Goal: Task Accomplishment & Management: Manage account settings

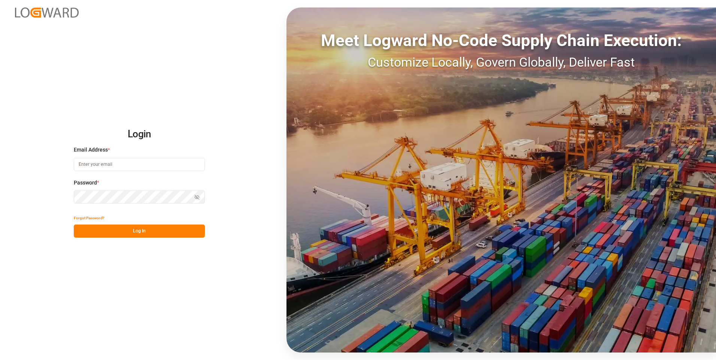
type input "[PERSON_NAME][EMAIL_ADDRESS][PERSON_NAME][DOMAIN_NAME]"
click at [200, 199] on div "Show password" at bounding box center [139, 197] width 131 height 13
click at [198, 196] on icon "button" at bounding box center [196, 197] width 5 height 5
click at [152, 231] on button "Log In" at bounding box center [139, 231] width 131 height 13
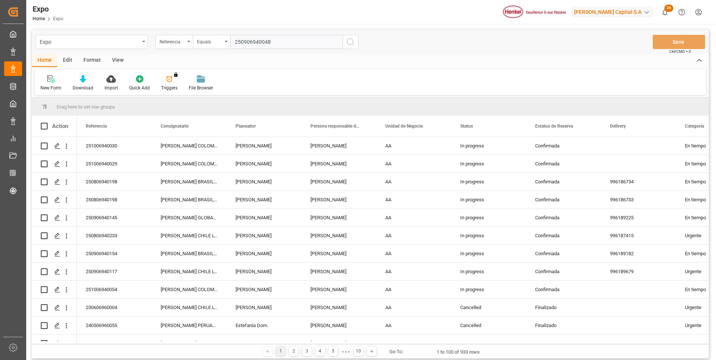
type input "250906940048"
click at [347, 47] on button "search button" at bounding box center [351, 42] width 16 height 14
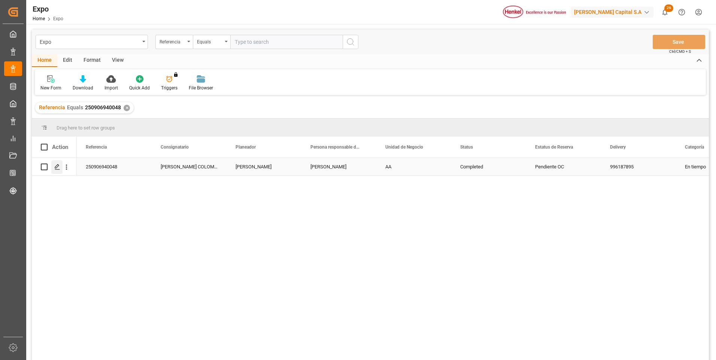
click at [57, 168] on polygon "Press SPACE to select this row." at bounding box center [57, 167] width 4 height 4
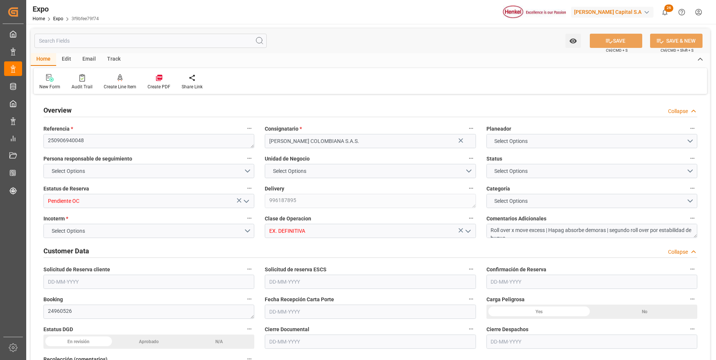
type input "15922"
type input "16760.227"
type input "28"
type input "9937311"
type input "9946855"
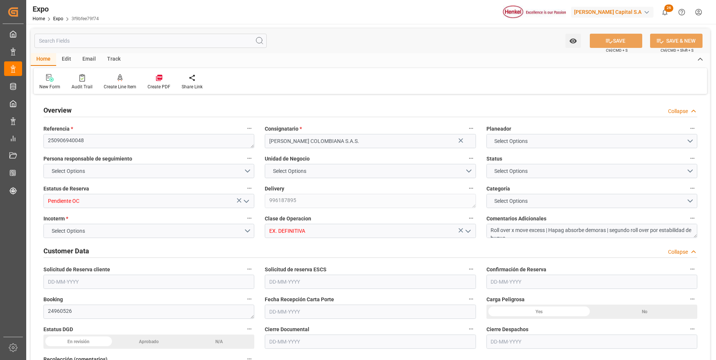
type input "9937311"
type input "MXZLO"
type input "[PERSON_NAME]"
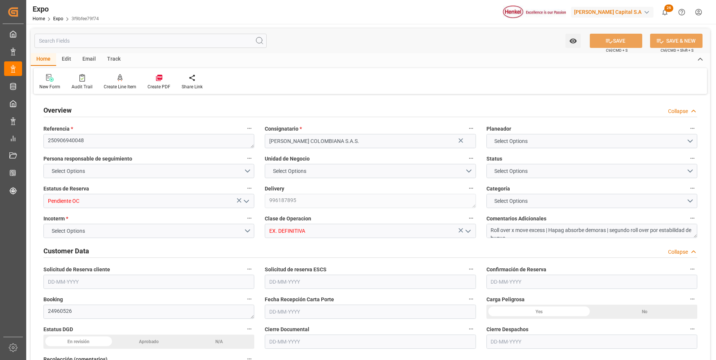
type input "9937311"
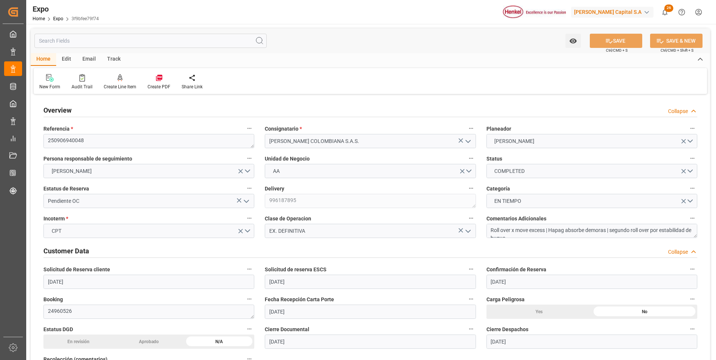
type input "[DATE]"
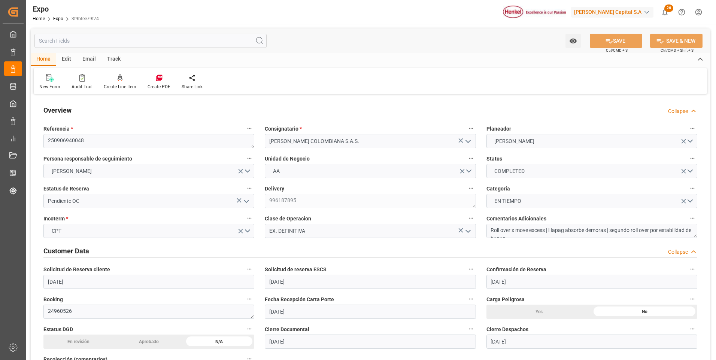
type input "[DATE]"
type input "[DATE] 00:00"
type input "[DATE]"
type input "[DATE] 22:18"
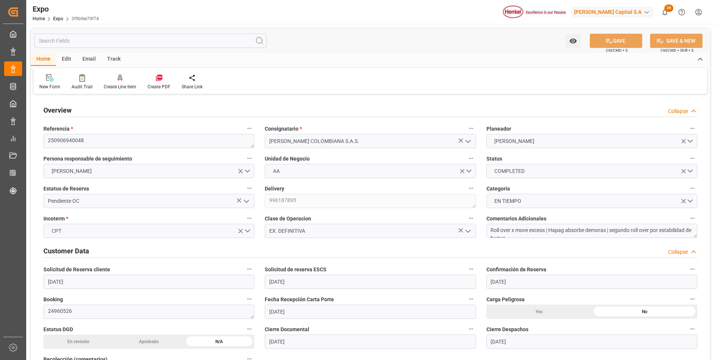
type input "[DATE]"
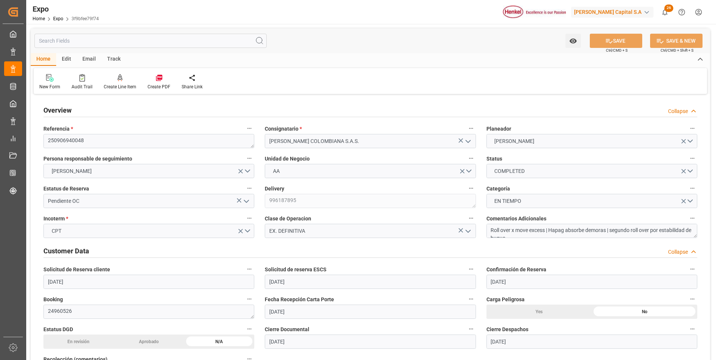
type input "[DATE] 03:00"
type input "[DATE] 00:00"
type input "[DATE] 19:00"
type input "[DATE] 15:00"
type input "[DATE] 00:00"
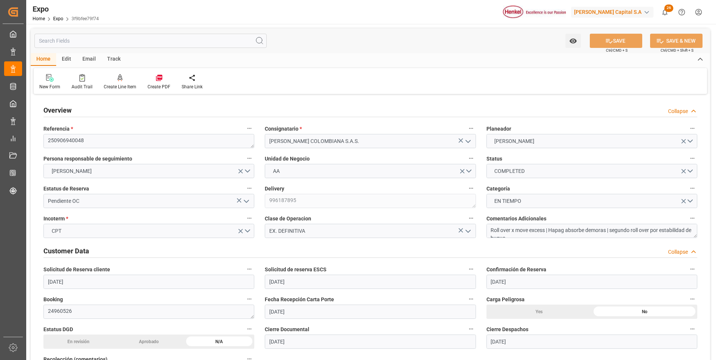
type input "[DATE] 15:06"
type input "[DATE] 19:02"
type input "[DATE] 11:44"
type input "[DATE] 15:00"
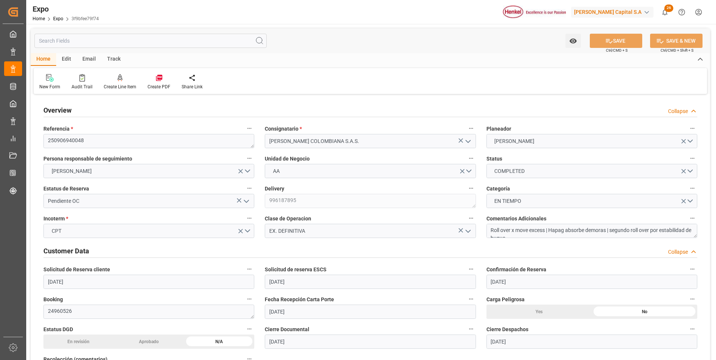
type input "[DATE] 09:51"
type input "[DATE] 06:00"
type input "[DATE] 19:31"
type input "[DATE] 15:00"
type input "[DATE] 15:11"
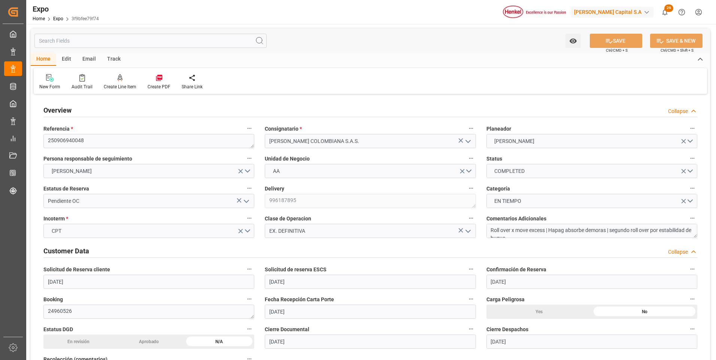
type input "[DATE] 01:39"
type input "[DATE] 19:14"
type input "[DATE] 01:39"
click at [248, 203] on icon "open menu" at bounding box center [246, 201] width 9 height 9
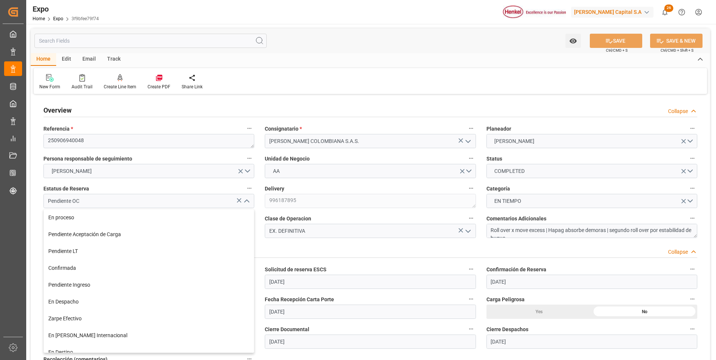
scroll to position [59, 0]
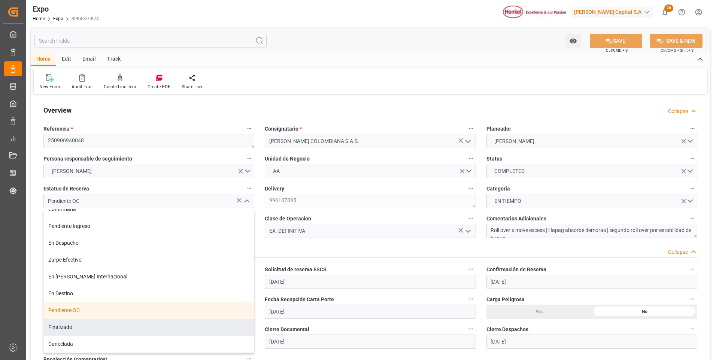
click at [116, 324] on div "Finalizado" at bounding box center [149, 327] width 210 height 17
type input "Finalizado"
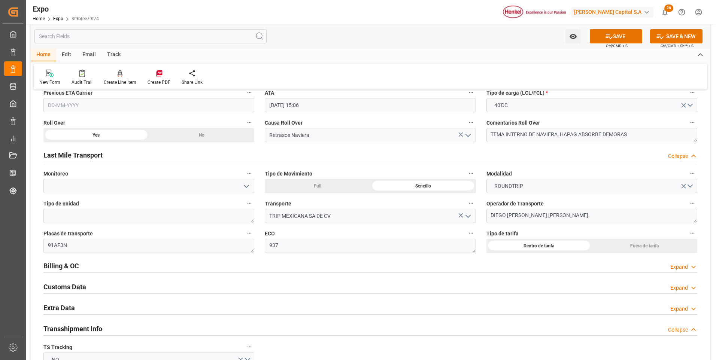
scroll to position [1198, 0]
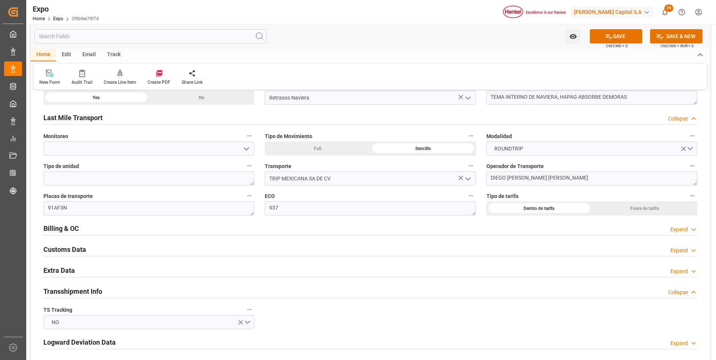
click at [696, 228] on icon at bounding box center [693, 230] width 7 height 8
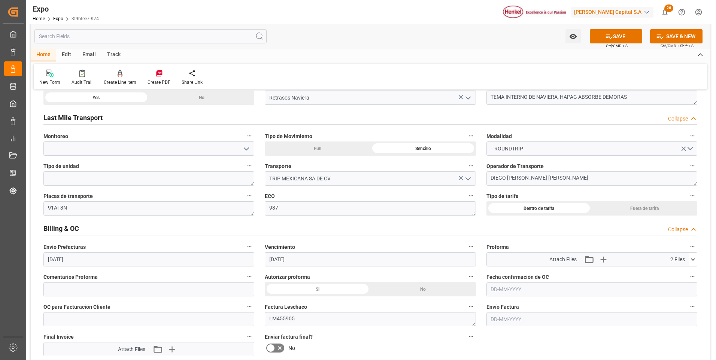
scroll to position [1236, 0]
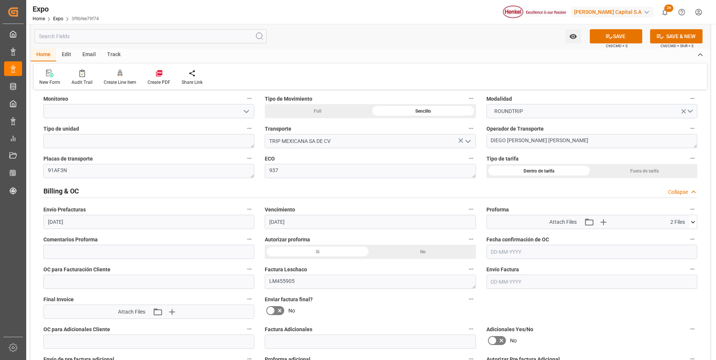
click at [316, 248] on div "Si" at bounding box center [318, 252] width 106 height 14
click at [170, 251] on input at bounding box center [148, 252] width 211 height 14
click at [152, 251] on input at bounding box center [148, 252] width 211 height 14
paste input "4578582316"
type input "4578582316"
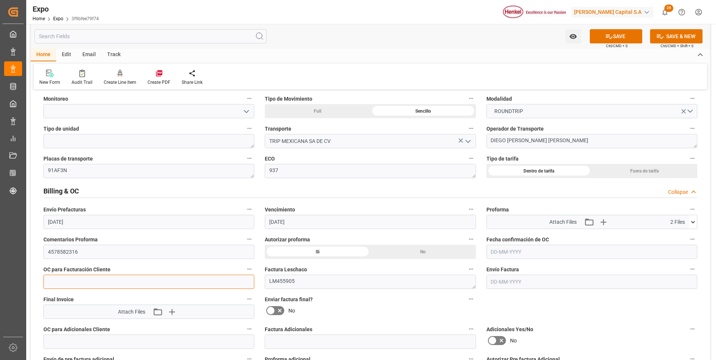
click at [173, 279] on input "text" at bounding box center [148, 282] width 211 height 14
paste input "4578582316"
type input "4578582316"
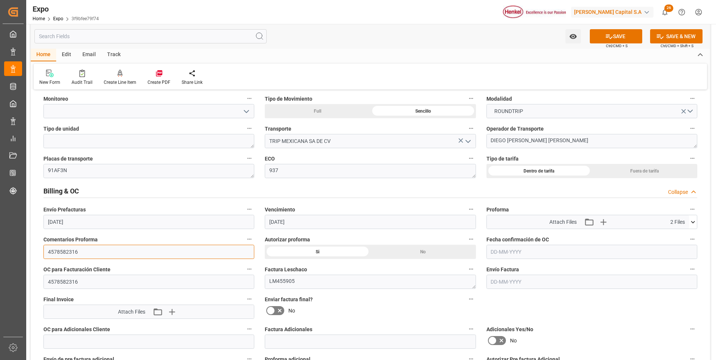
click at [128, 252] on input "4578582316" at bounding box center [148, 252] width 211 height 14
type input "4"
click at [497, 251] on input "text" at bounding box center [591, 252] width 211 height 14
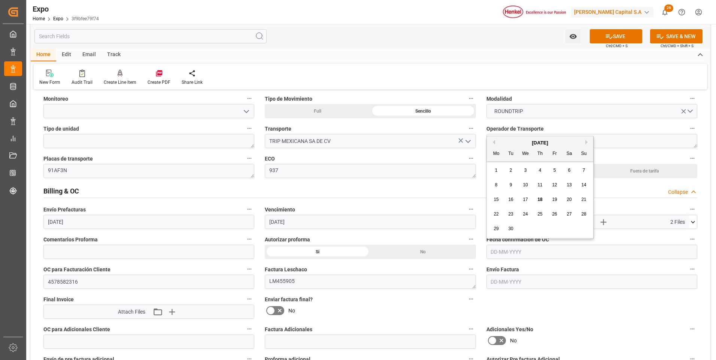
click at [543, 197] on div "18" at bounding box center [539, 199] width 9 height 9
type input "[DATE]"
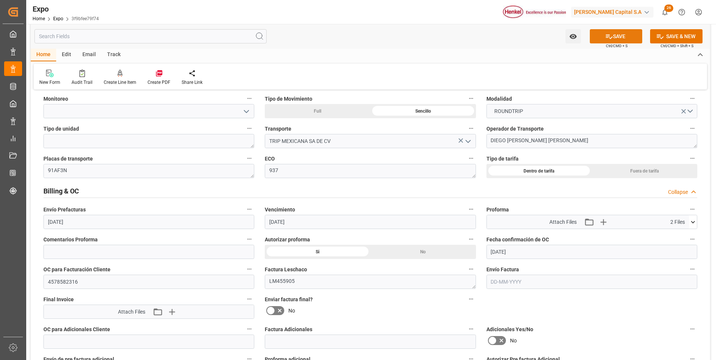
click at [626, 33] on button "SAVE" at bounding box center [616, 36] width 52 height 14
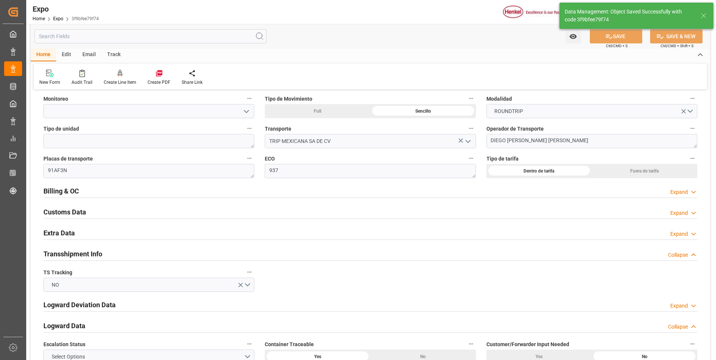
type textarea "[PERSON_NAME]"
type input "[DATE] 22:48"
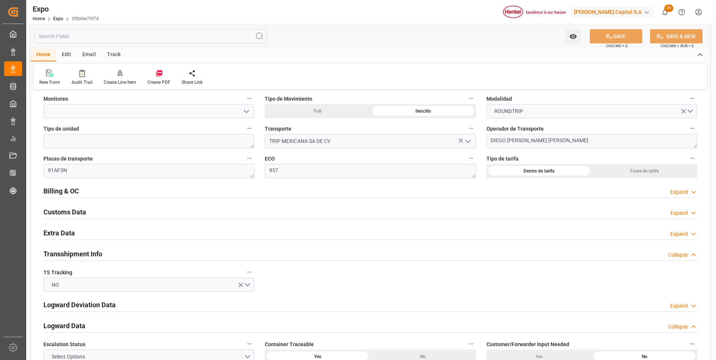
click at [680, 195] on div "Expand" at bounding box center [679, 192] width 18 height 8
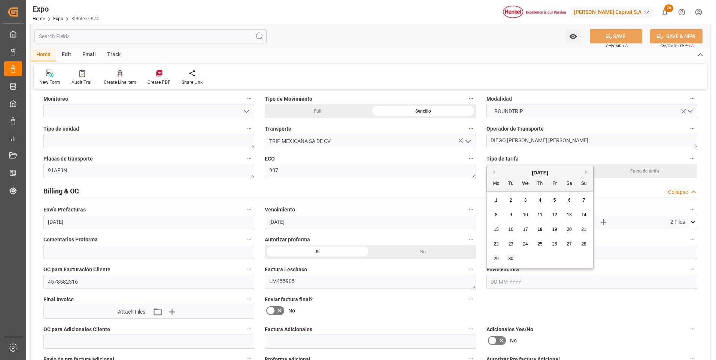
click at [491, 283] on input "text" at bounding box center [591, 282] width 211 height 14
click at [541, 230] on span "18" at bounding box center [539, 229] width 5 height 5
type input "[DATE]"
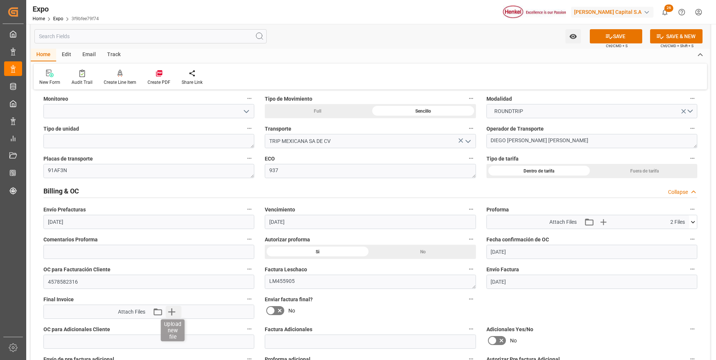
click at [172, 310] on icon "button" at bounding box center [171, 312] width 7 height 7
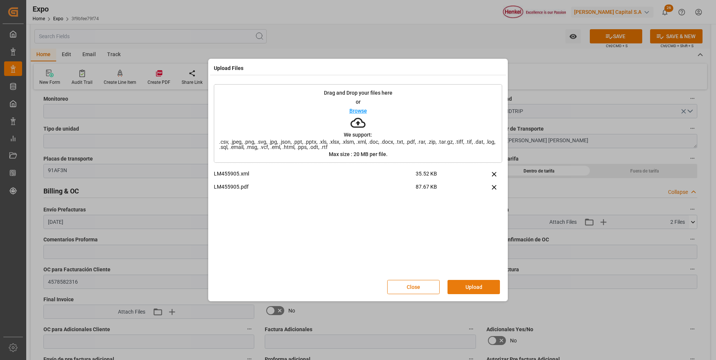
click at [456, 286] on button "Upload" at bounding box center [473, 287] width 52 height 14
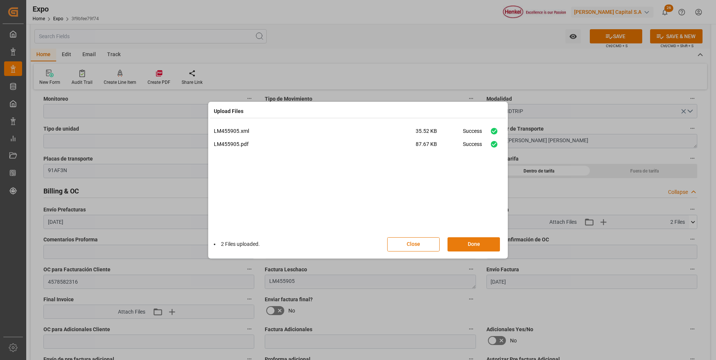
click at [479, 247] on button "Done" at bounding box center [473, 244] width 52 height 14
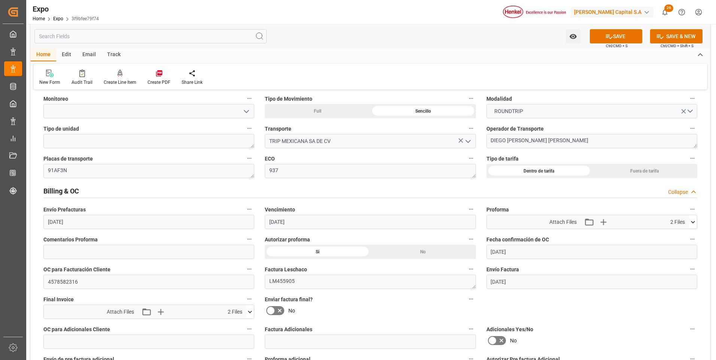
click at [273, 312] on icon at bounding box center [270, 310] width 9 height 9
click at [0, 0] on input "checkbox" at bounding box center [0, 0] width 0 height 0
click at [632, 38] on button "SAVE" at bounding box center [616, 36] width 52 height 14
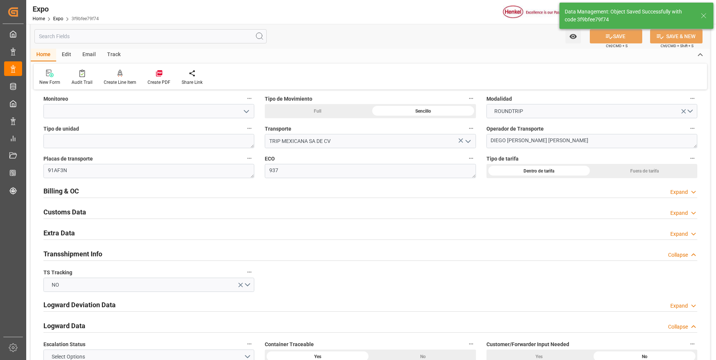
type input "[DATE] 22:53"
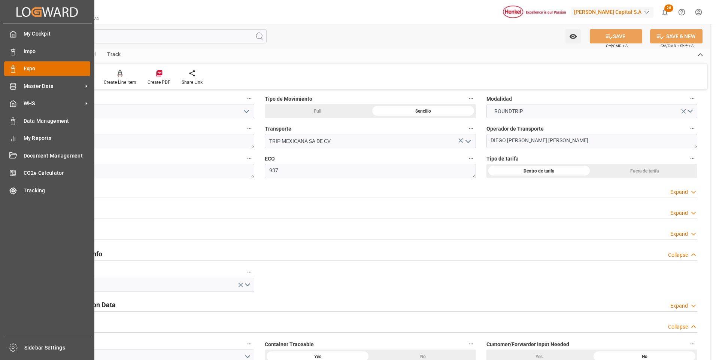
click at [20, 64] on div "Expo Expo" at bounding box center [47, 68] width 86 height 15
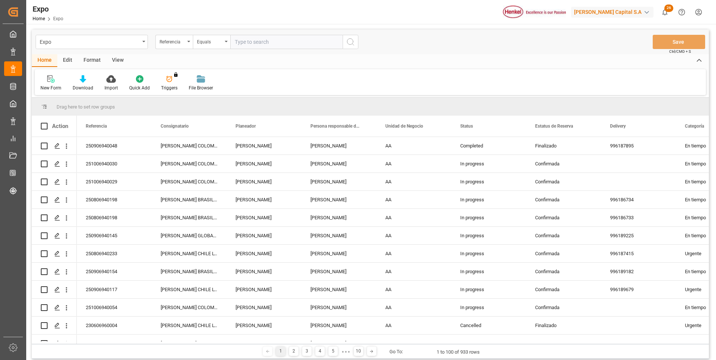
click at [292, 44] on input "text" at bounding box center [286, 42] width 112 height 14
type input "250906960017"
click at [356, 38] on button "search button" at bounding box center [351, 42] width 16 height 14
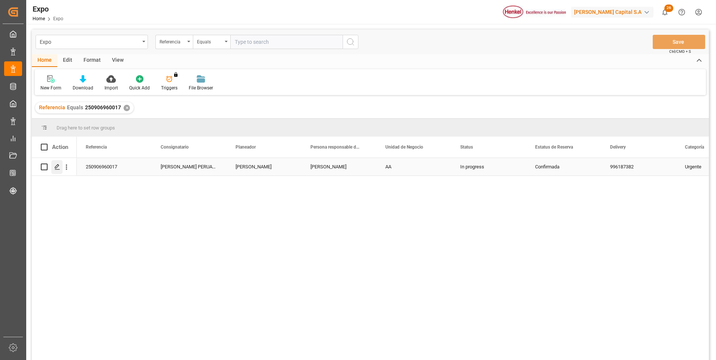
click at [57, 166] on icon "Press SPACE to select this row." at bounding box center [57, 167] width 6 height 6
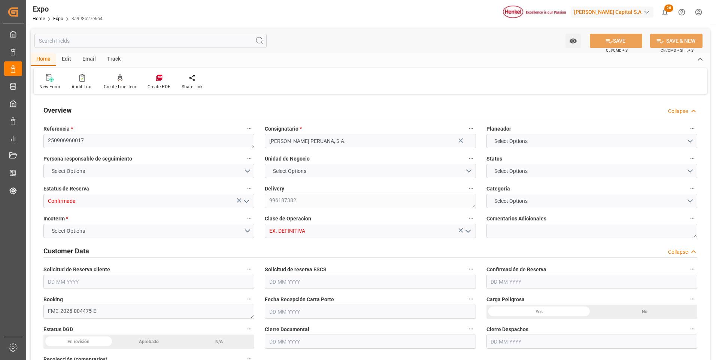
type input "3910"
type input "4254.403"
type input "5"
type input "9320697"
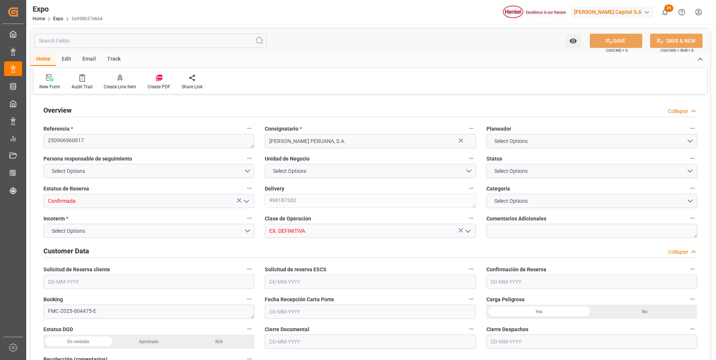
type input "MXZLO"
type input "PECLL"
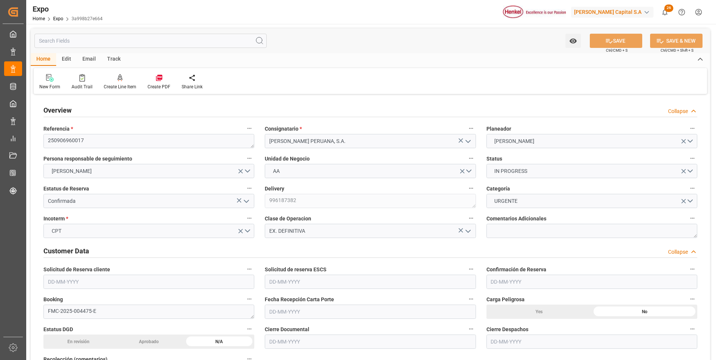
type input "[DATE]"
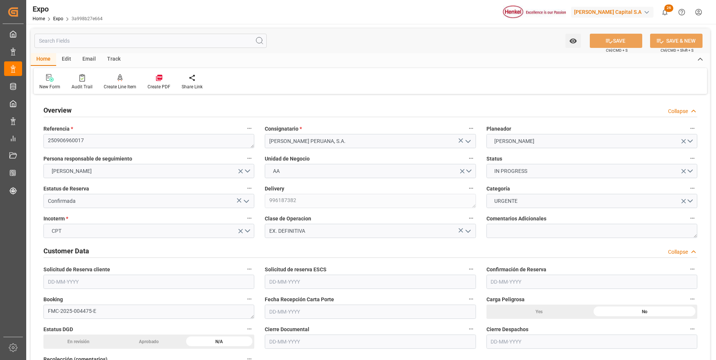
type input "[DATE]"
type input "[DATE] 00:00"
type input "[DATE]"
type input "[DATE] 00:00"
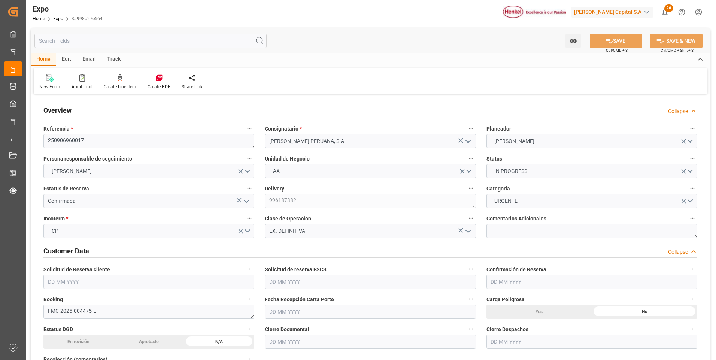
type input "[DATE]"
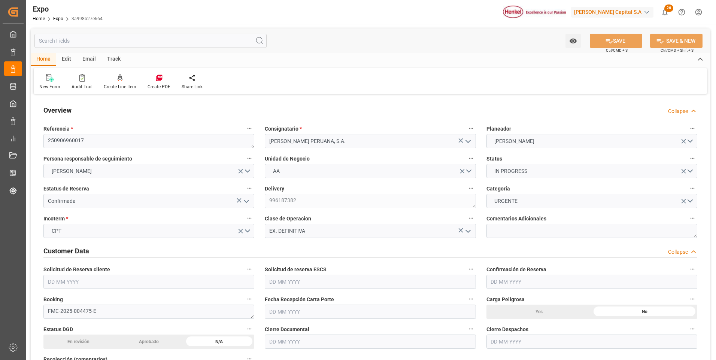
type input "[DATE] 00:00"
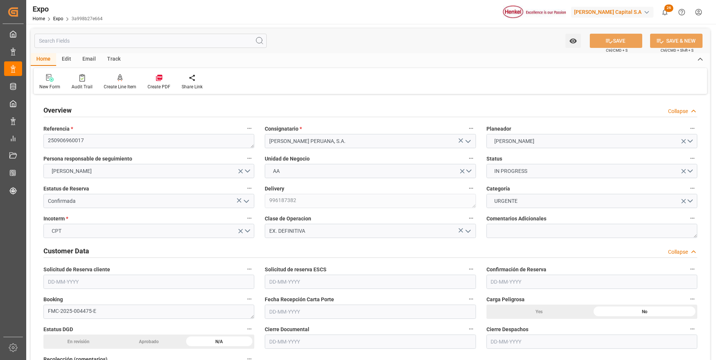
type input "[DATE] 10:14"
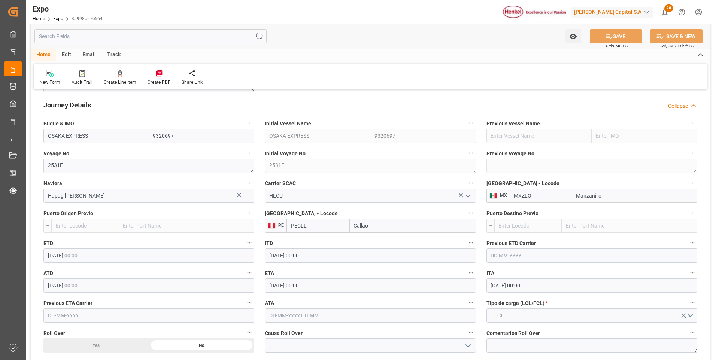
scroll to position [974, 0]
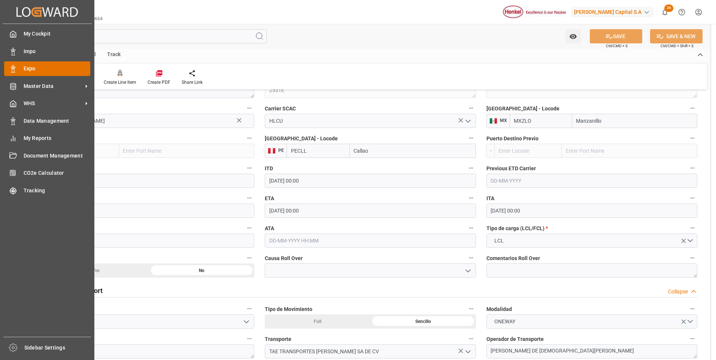
click at [34, 70] on span "Expo" at bounding box center [57, 69] width 67 height 8
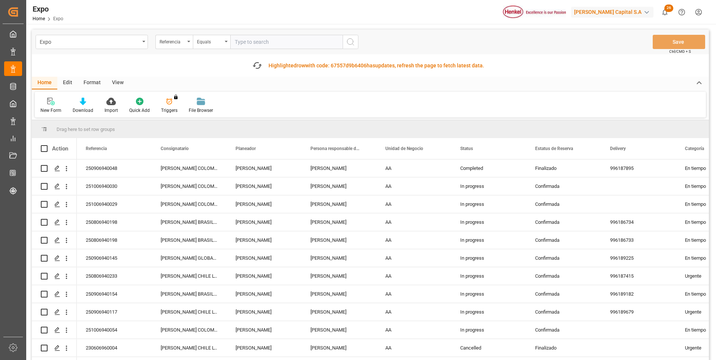
paste input "280806960040"
type input "280806960040"
click at [352, 43] on icon "search button" at bounding box center [350, 41] width 9 height 9
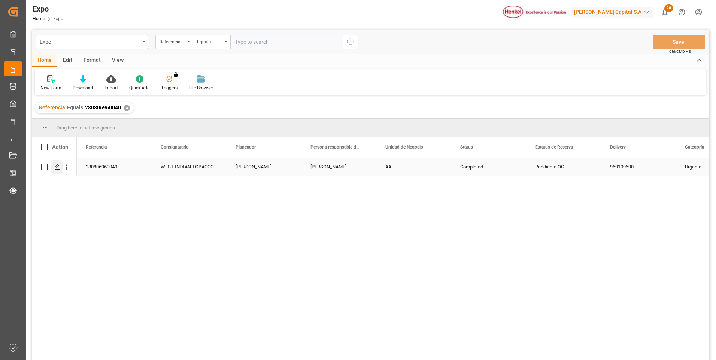
click at [55, 169] on icon "Press SPACE to select this row." at bounding box center [57, 167] width 6 height 6
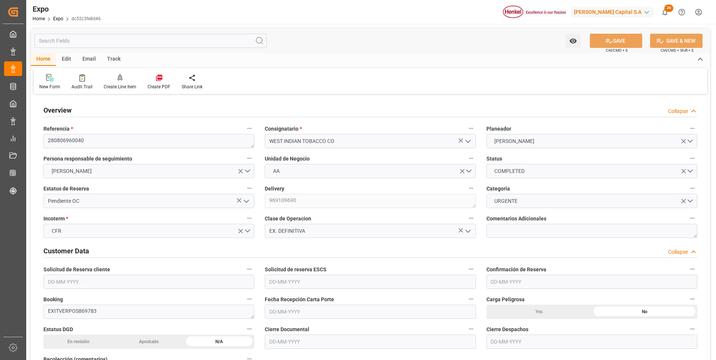
type input "2000"
type input "2128.105"
type input "2"
type input "9664275"
type input "9406922"
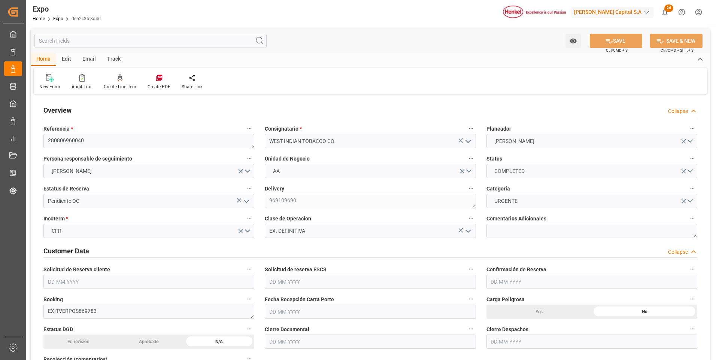
type input "9406922"
type input "MXVER"
type input "TTPOS"
type input "[DATE]"
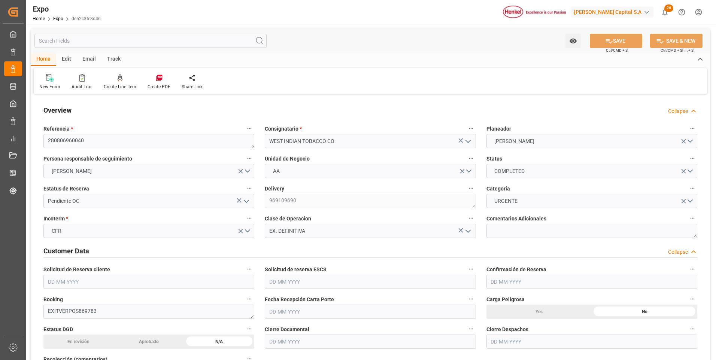
type input "[DATE]"
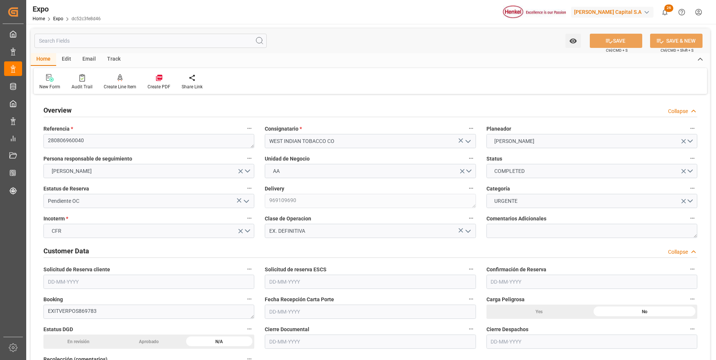
type input "[DATE] 00:00"
type input "[DATE]"
type input "[DATE] 00:00"
type input "[DATE]"
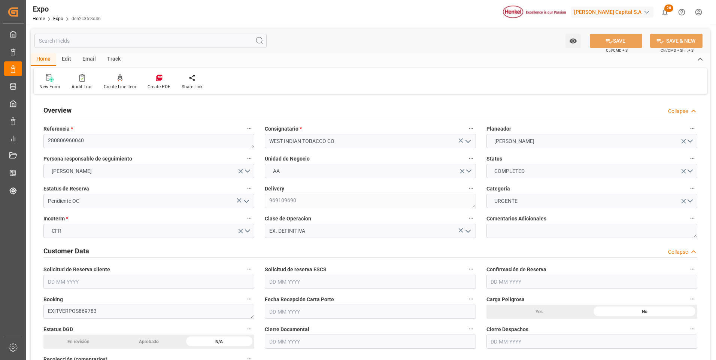
type input "[DATE]"
type input "[DATE] 00:00"
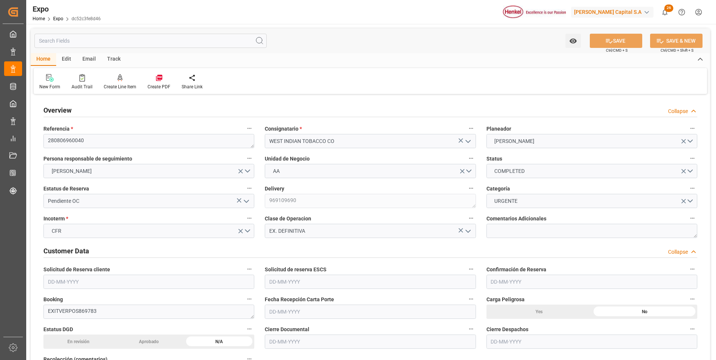
type input "[DATE] 00:00"
type input "[DATE] 04:46"
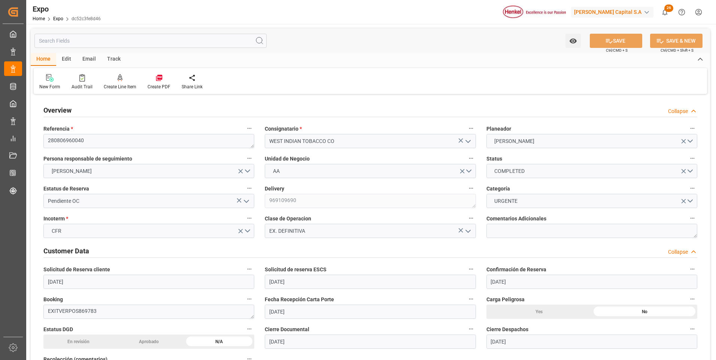
click at [246, 204] on icon "open menu" at bounding box center [246, 201] width 9 height 9
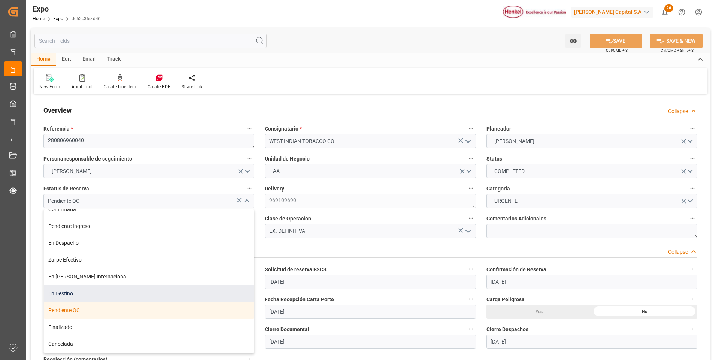
scroll to position [37, 0]
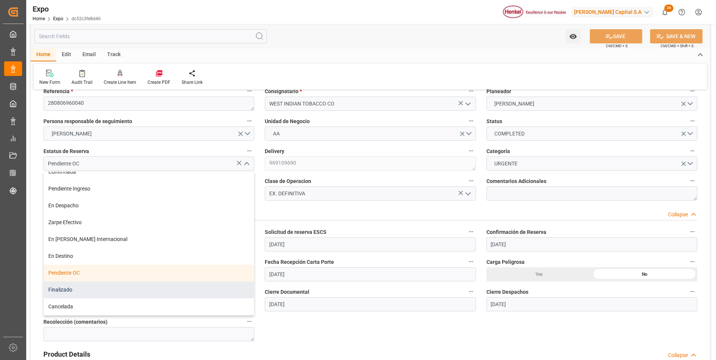
click at [89, 293] on div "Finalizado" at bounding box center [149, 290] width 210 height 17
type input "Finalizado"
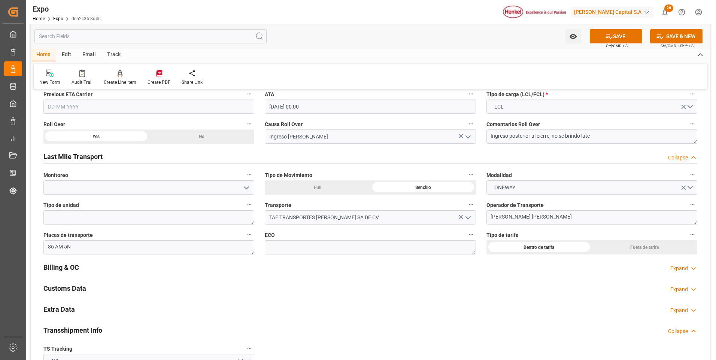
scroll to position [1236, 0]
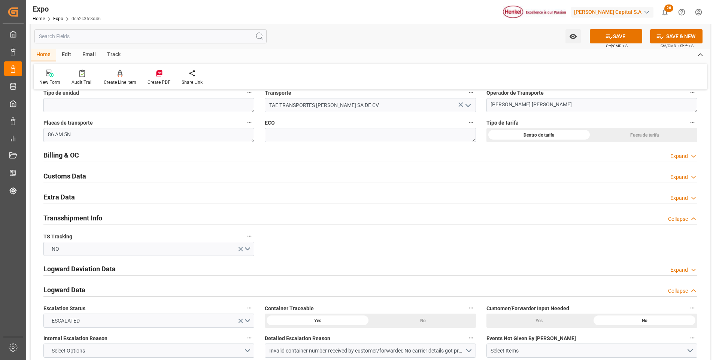
click at [680, 159] on div "Expand" at bounding box center [679, 156] width 18 height 8
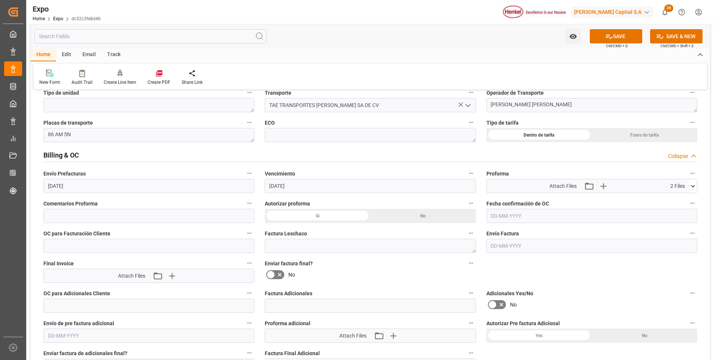
click at [310, 219] on div "Si" at bounding box center [318, 216] width 106 height 14
click at [491, 217] on input "text" at bounding box center [591, 216] width 211 height 14
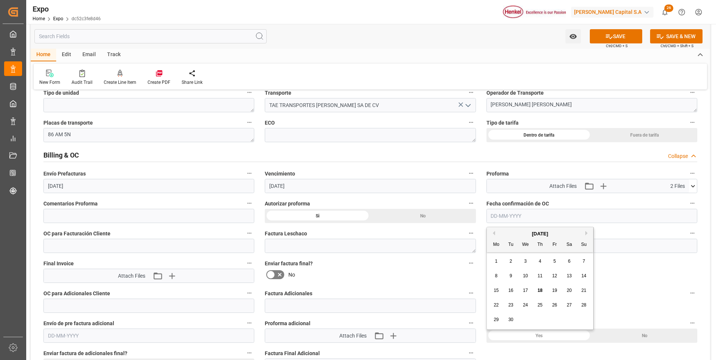
click at [541, 289] on span "18" at bounding box center [539, 290] width 5 height 5
type input "[DATE]"
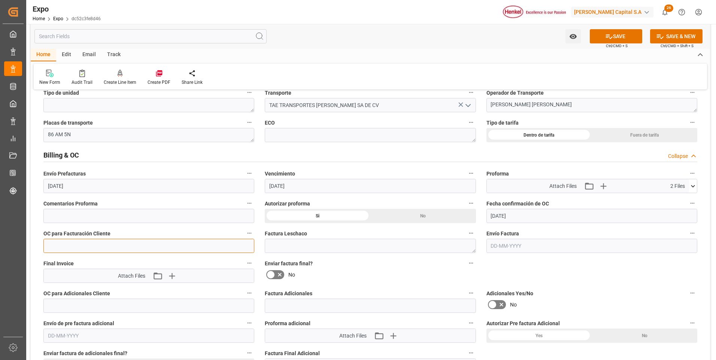
click at [115, 249] on input "text" at bounding box center [148, 246] width 211 height 14
paste input "4578582306"
type input "4578582306"
click at [612, 36] on button "SAVE" at bounding box center [616, 36] width 52 height 14
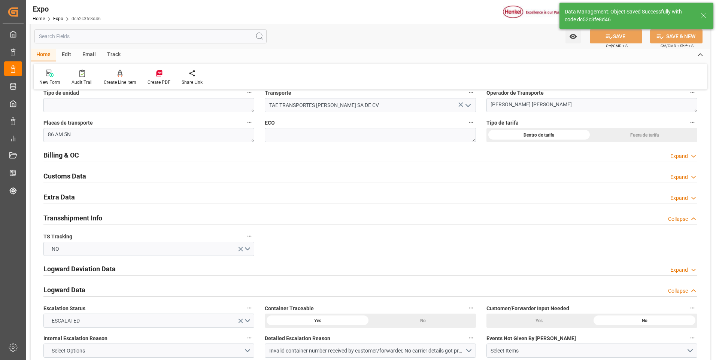
type input "[DATE] 23:02"
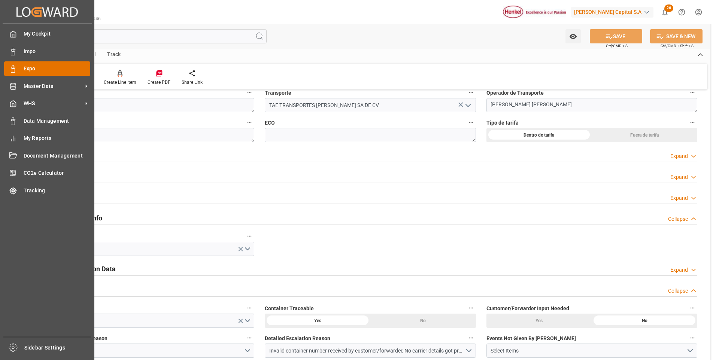
click at [14, 70] on rect at bounding box center [13, 71] width 2 height 4
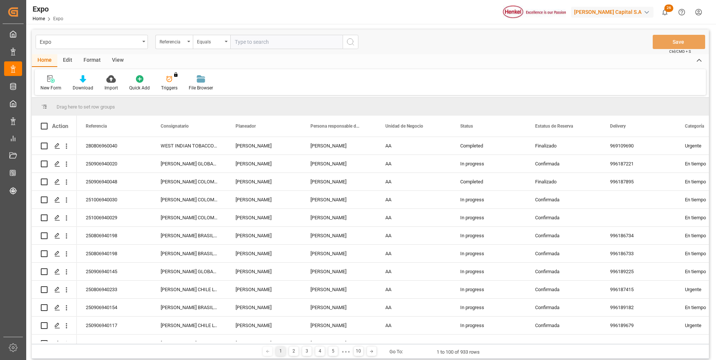
click at [308, 43] on input "text" at bounding box center [286, 42] width 112 height 14
type input "250906960018"
click at [354, 41] on icon "search button" at bounding box center [350, 41] width 9 height 9
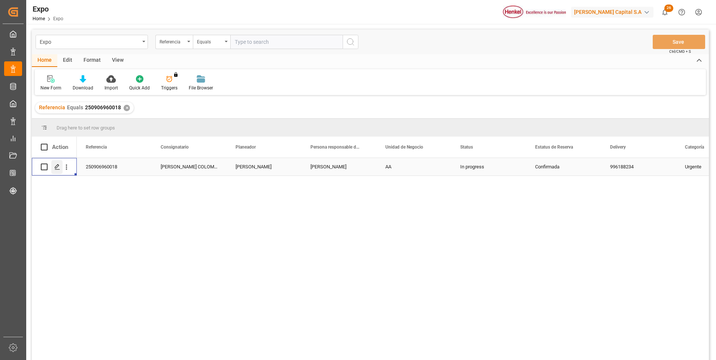
click at [58, 166] on polygon "Press SPACE to select this row." at bounding box center [57, 167] width 4 height 4
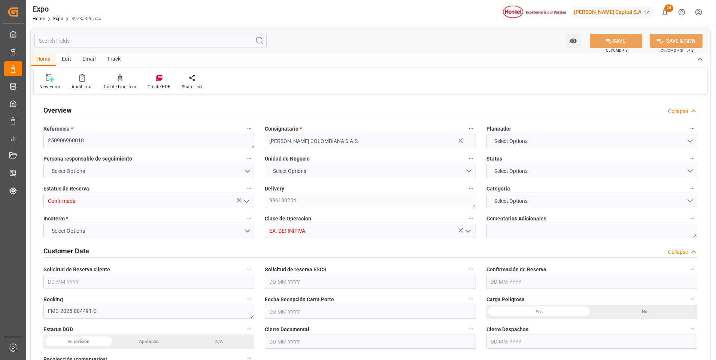
type input "98.5"
type input "445.82"
type input "4"
type input "9938432"
type input "9320697"
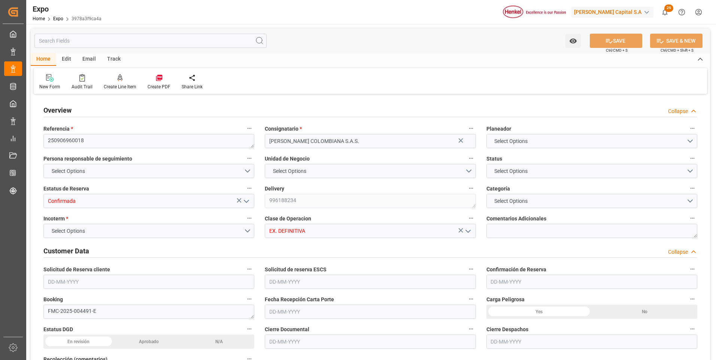
type input "9320697"
type input "MXZLO"
type input "[PERSON_NAME]"
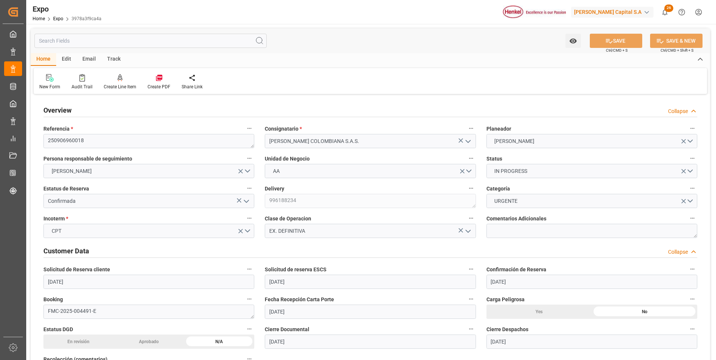
type input "[DATE]"
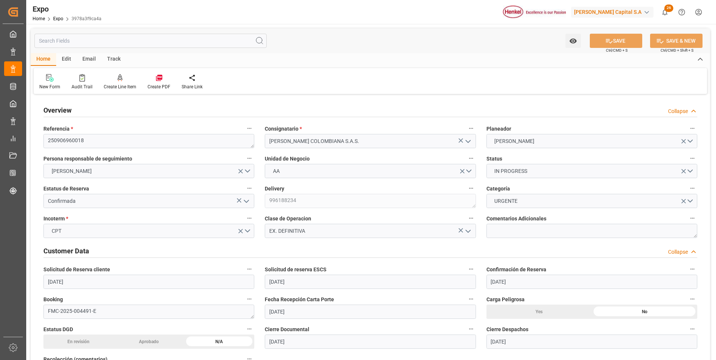
type input "[DATE]"
type input "[DATE] 00:00"
type input "[DATE]"
type input "[DATE] 00:00"
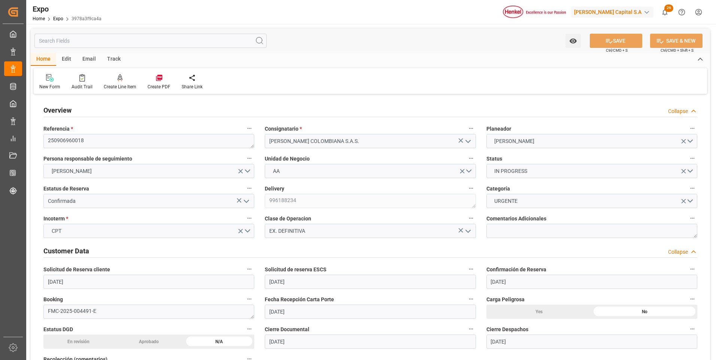
type input "[DATE]"
type input "[DATE] 00:00"
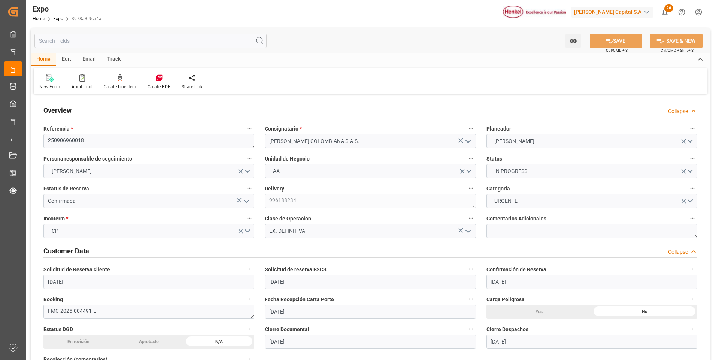
type input "[DATE] 00:00"
type input "[DATE] 10:15"
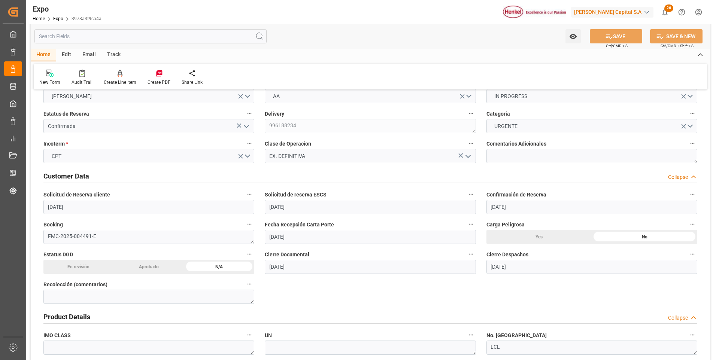
scroll to position [150, 0]
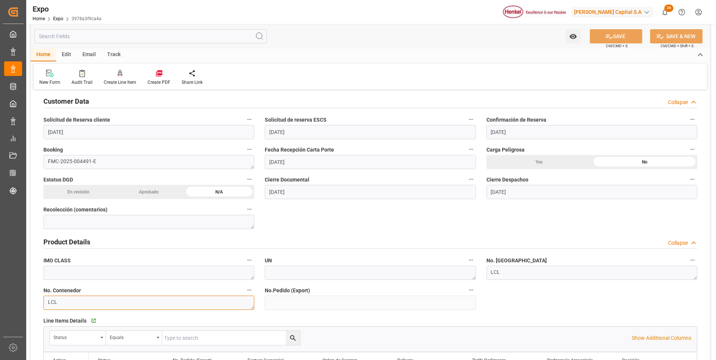
click at [98, 301] on textarea "LCL" at bounding box center [148, 303] width 211 height 14
type textarea "L"
paste textarea "FANU1055745"
type textarea "FANU1055745"
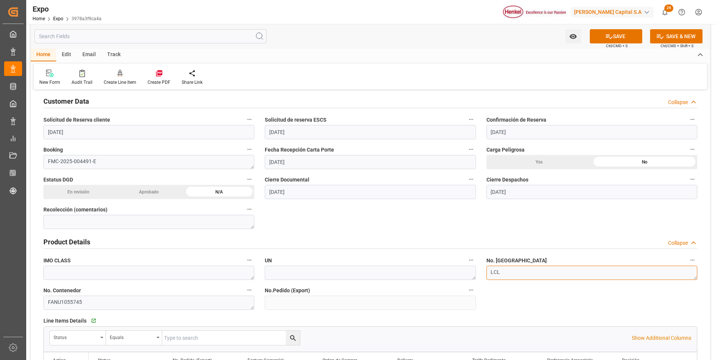
click at [501, 270] on textarea "LCL" at bounding box center [591, 273] width 211 height 14
type textarea "L"
click at [515, 274] on textarea "L" at bounding box center [591, 273] width 211 height 14
paste textarea "5989028"
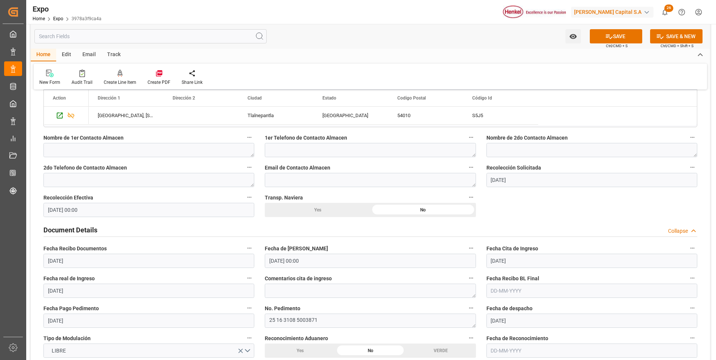
scroll to position [674, 0]
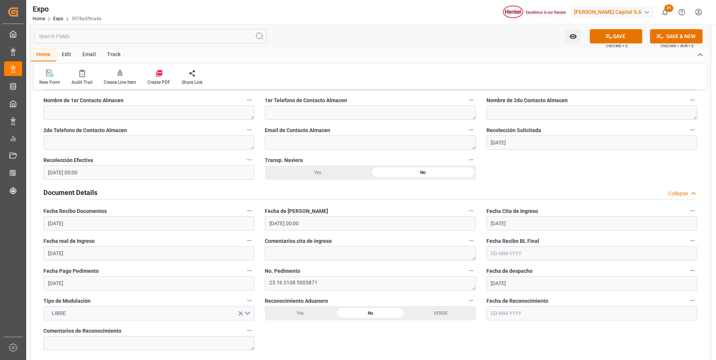
type textarea "5989028"
click at [494, 254] on input "text" at bounding box center [591, 253] width 211 height 14
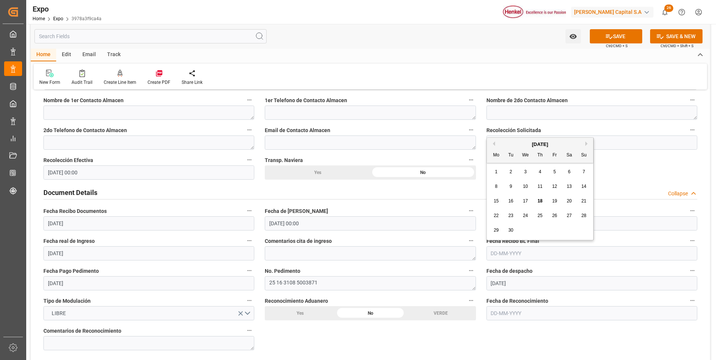
click at [539, 198] on div "18" at bounding box center [539, 201] width 9 height 9
type input "[DATE]"
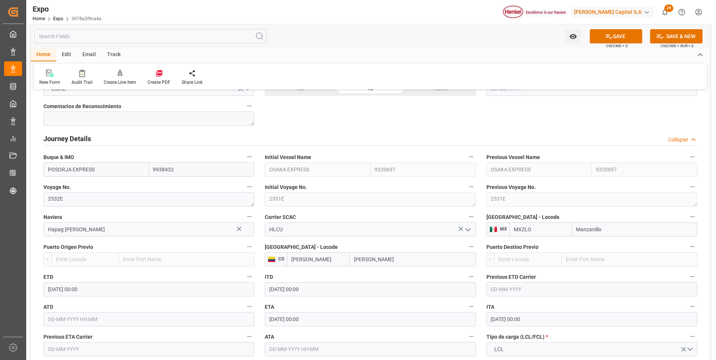
scroll to position [936, 0]
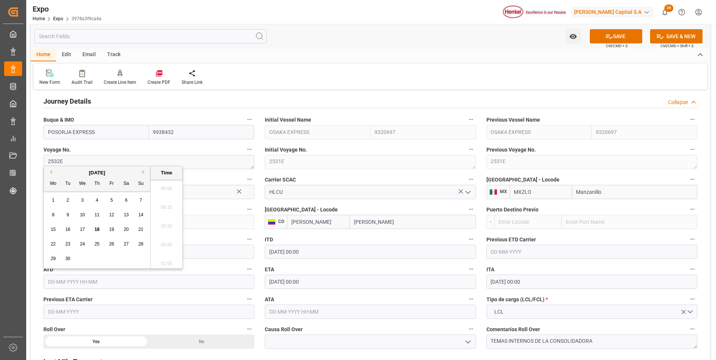
click at [63, 282] on input "text" at bounding box center [148, 282] width 211 height 14
click at [54, 233] on div "15" at bounding box center [53, 229] width 9 height 9
type input "[DATE] 00:00"
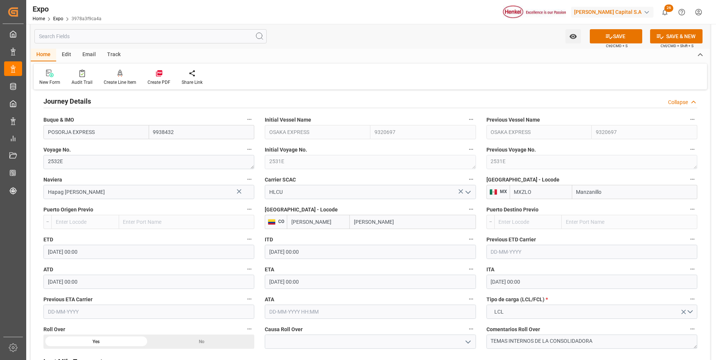
click at [158, 298] on label "Previous ETA Carrier" at bounding box center [148, 299] width 211 height 10
click at [245, 298] on button "Previous ETA Carrier" at bounding box center [250, 299] width 10 height 10
click at [439, 95] on div at bounding box center [358, 180] width 716 height 360
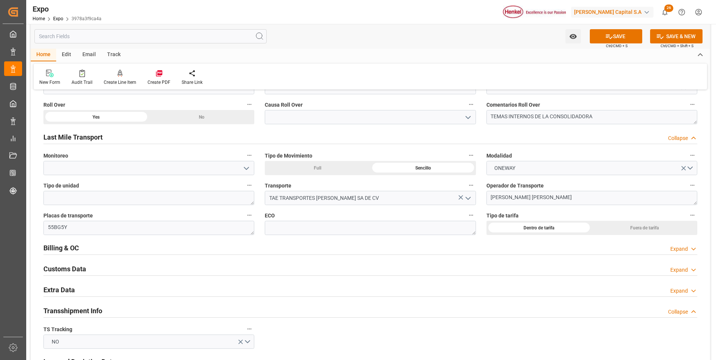
scroll to position [1198, 0]
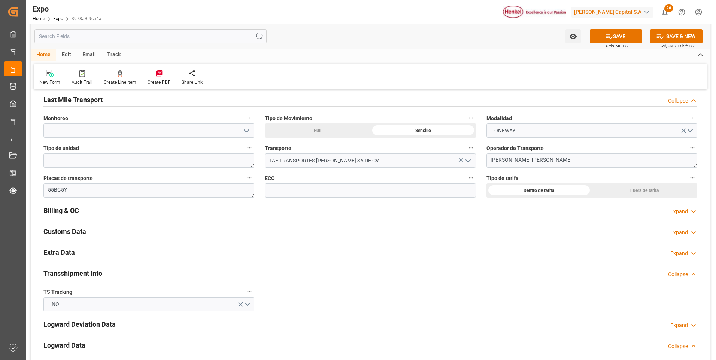
click at [679, 214] on div "Expand" at bounding box center [679, 212] width 18 height 8
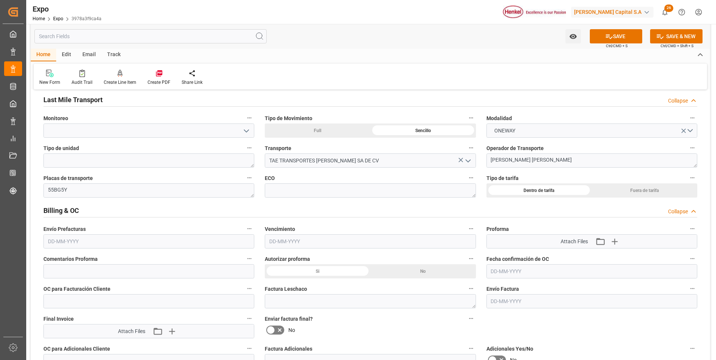
scroll to position [1236, 0]
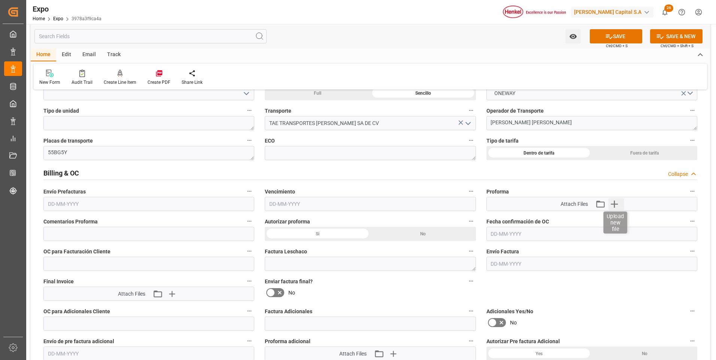
click at [615, 204] on icon "button" at bounding box center [614, 204] width 7 height 7
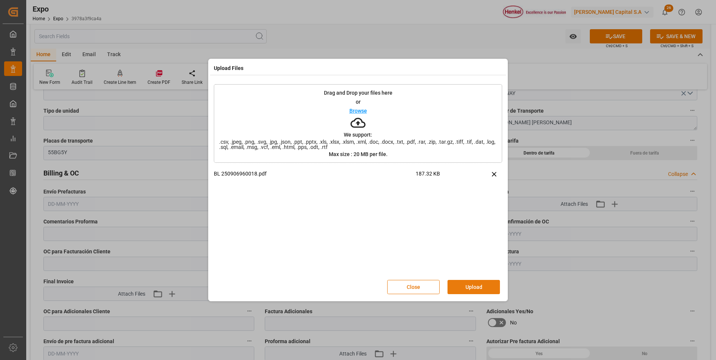
click at [481, 291] on button "Upload" at bounding box center [473, 287] width 52 height 14
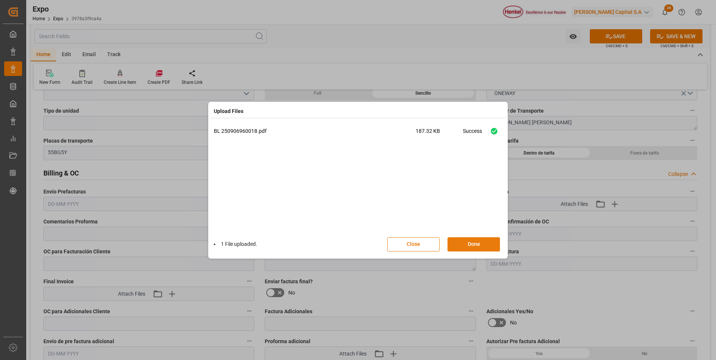
click at [461, 240] on button "Done" at bounding box center [473, 244] width 52 height 14
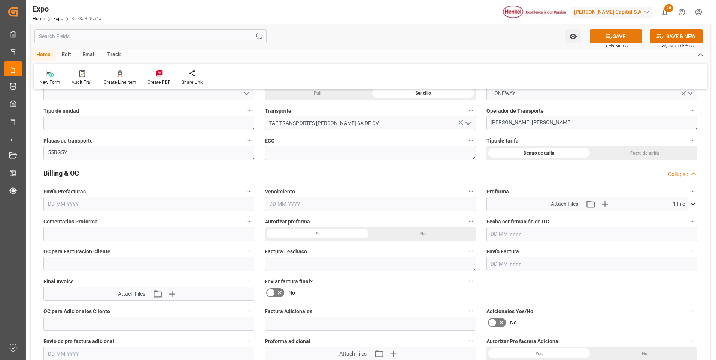
click at [611, 40] on button "SAVE" at bounding box center [616, 36] width 52 height 14
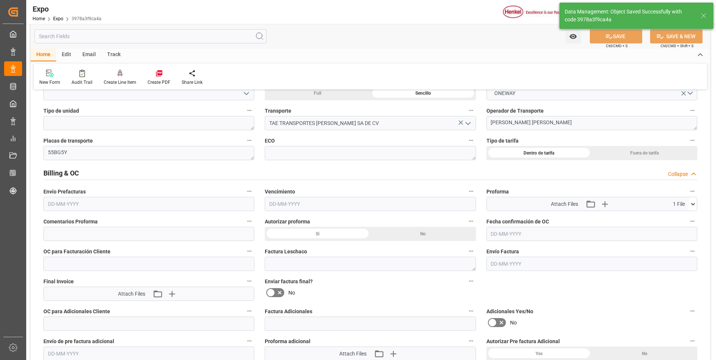
type textarea "[PERSON_NAME]"
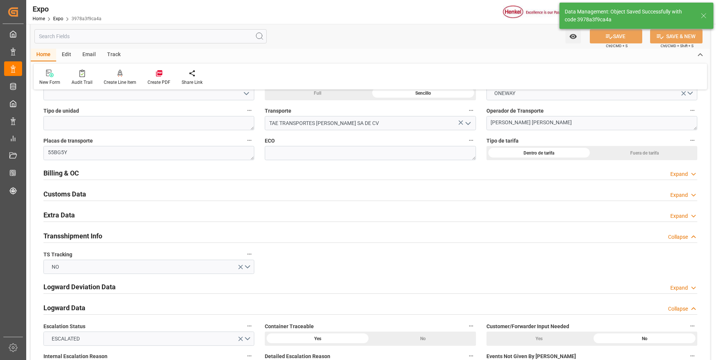
type input "[DATE] 23:11"
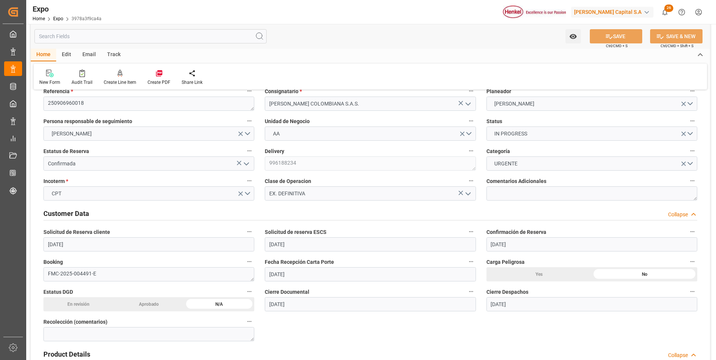
scroll to position [0, 0]
